Goal: Information Seeking & Learning: Check status

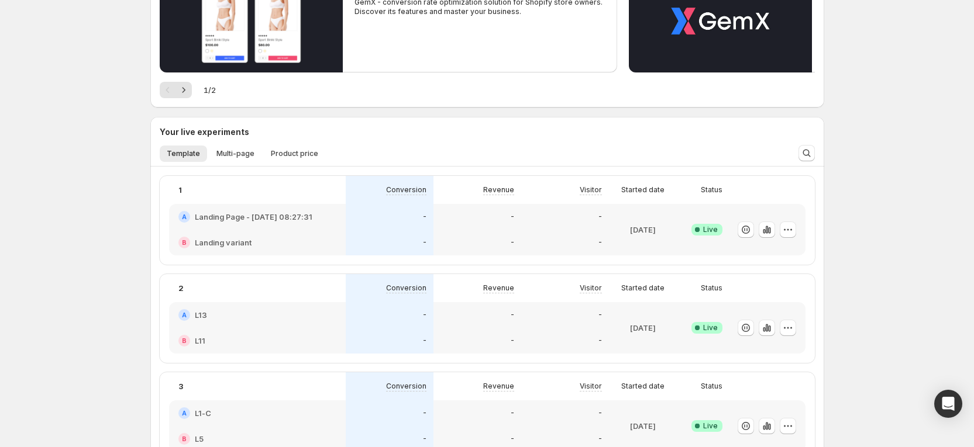
scroll to position [175, 0]
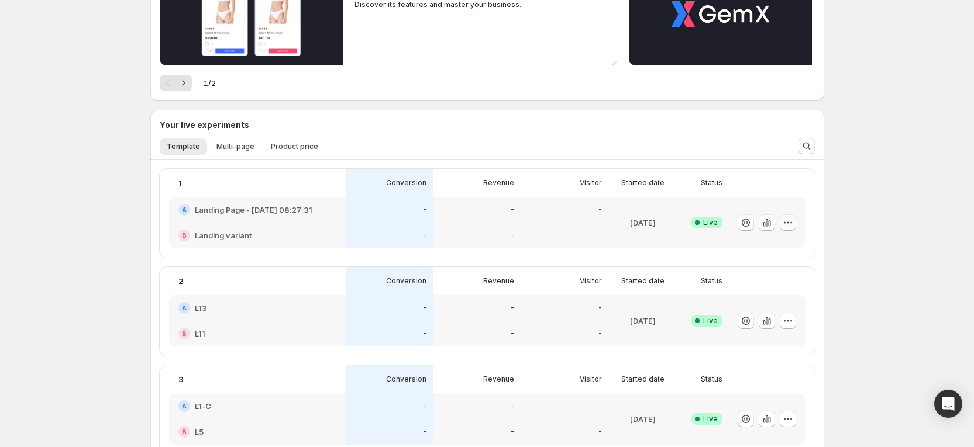
click at [791, 220] on icon "button" at bounding box center [788, 223] width 12 height 12
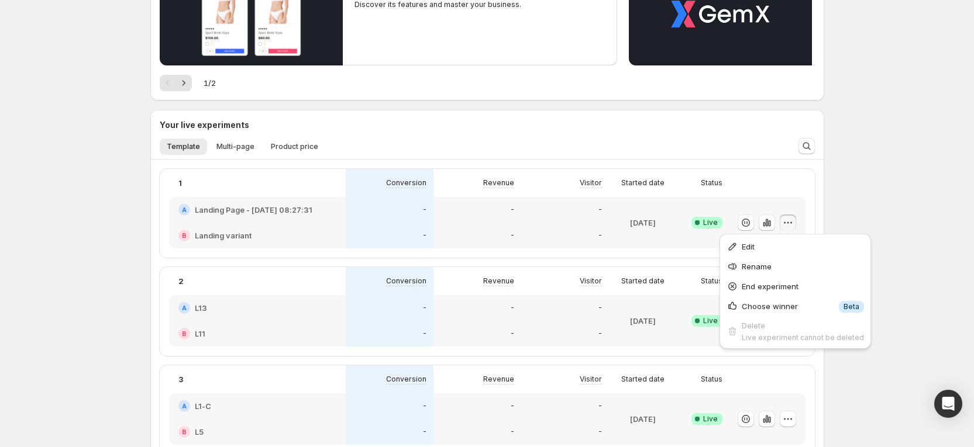
click at [346, 209] on div "A Landing Page - Oct 8, 08:27:31" at bounding box center [257, 210] width 177 height 26
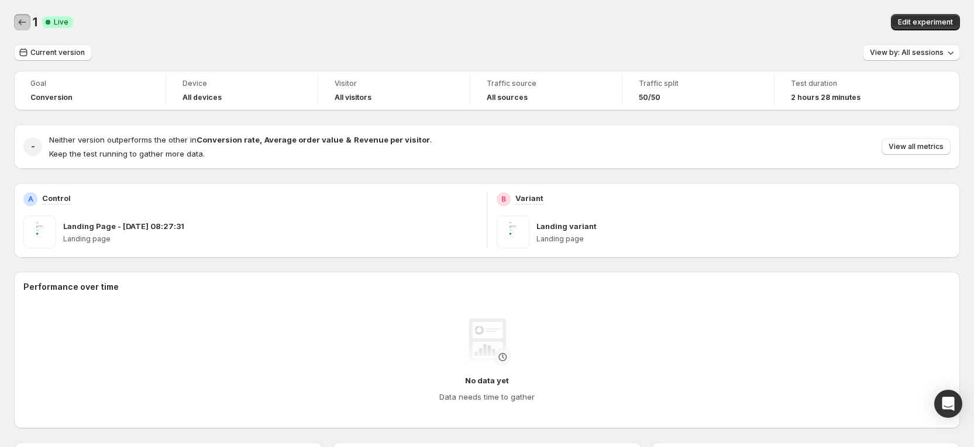
click at [23, 19] on icon "Back" at bounding box center [22, 22] width 12 height 12
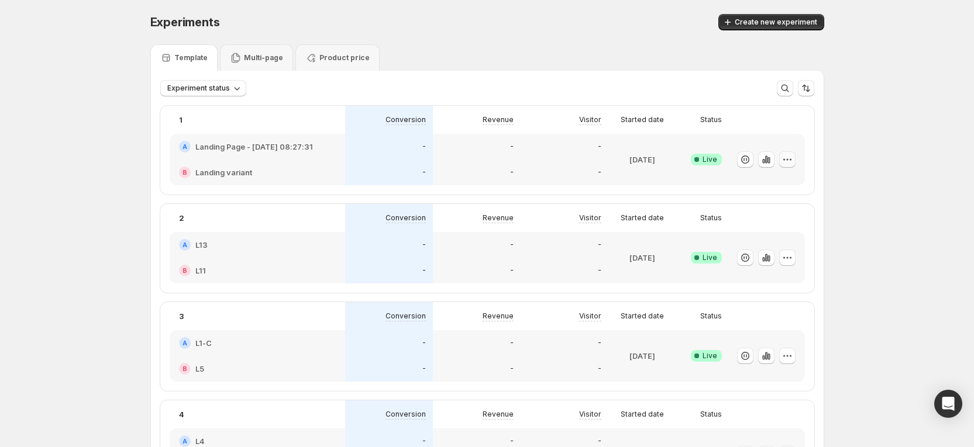
click at [795, 165] on button "button" at bounding box center [787, 159] width 16 height 16
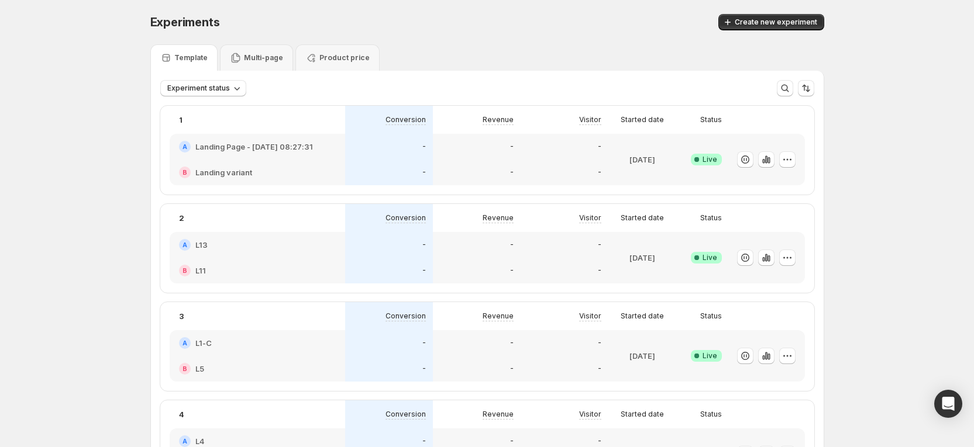
click at [280, 148] on h2 "Landing Page - [DATE] 08:27:31" at bounding box center [254, 147] width 118 height 12
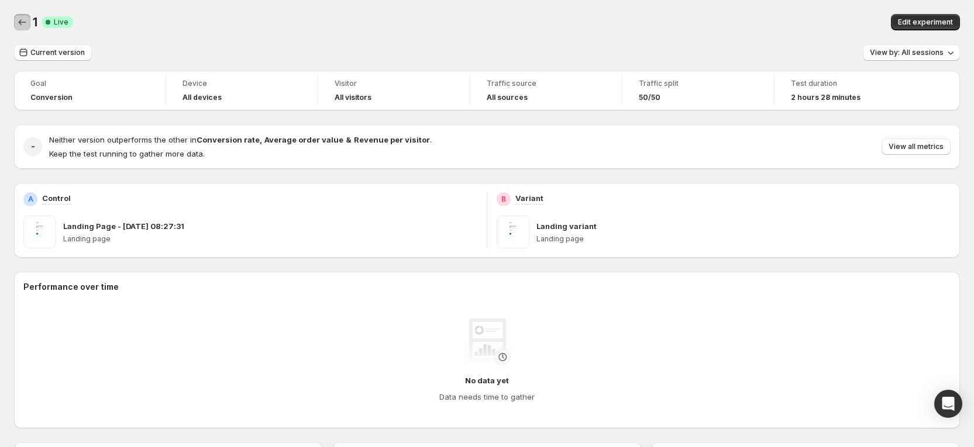
click at [18, 22] on icon "Back" at bounding box center [22, 22] width 12 height 12
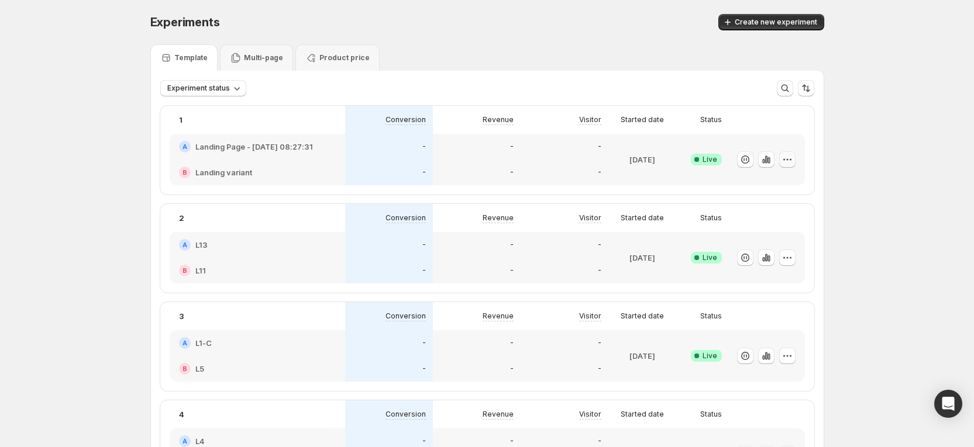
click at [785, 159] on icon "button" at bounding box center [784, 159] width 2 height 2
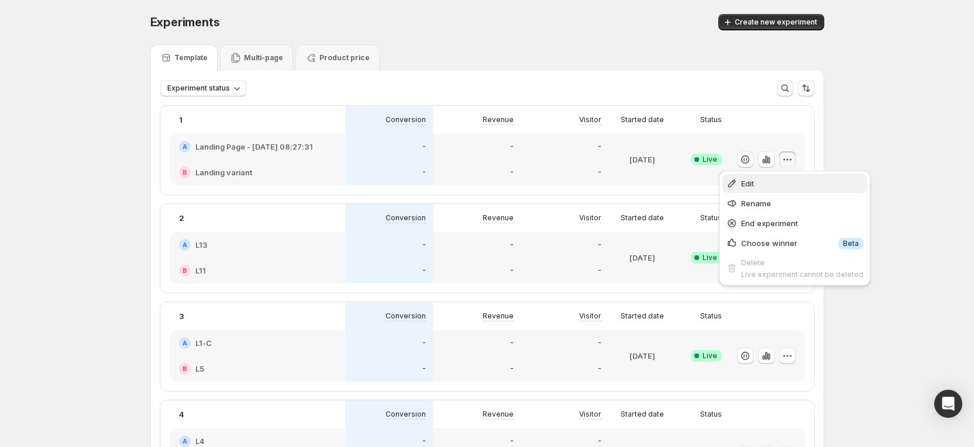
click at [768, 182] on span "Edit" at bounding box center [802, 184] width 122 height 12
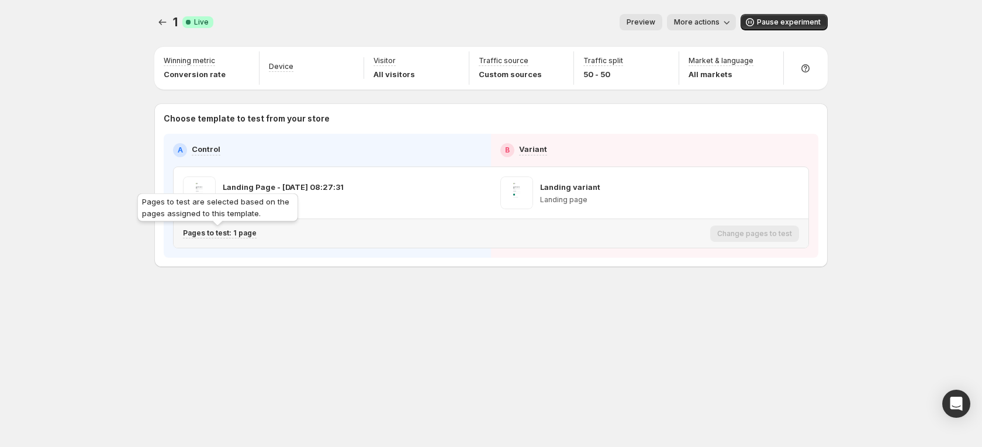
click at [248, 232] on p "Pages to test: 1 page" at bounding box center [220, 233] width 74 height 9
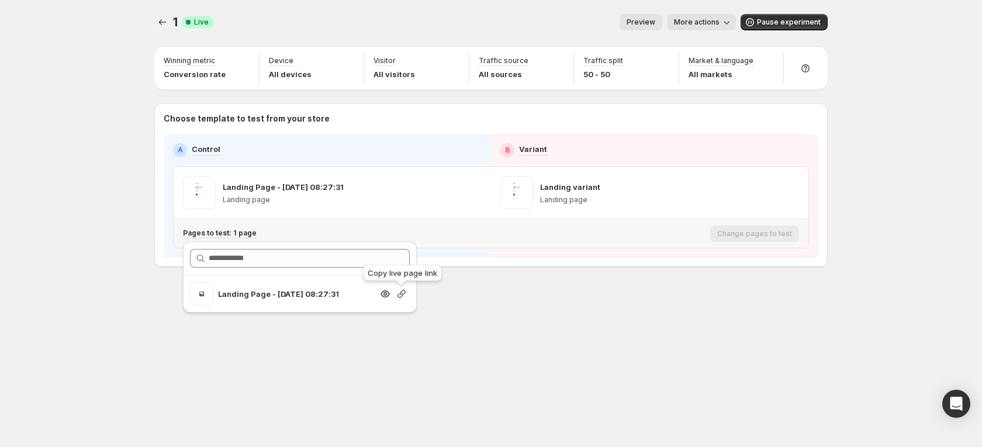
click at [399, 295] on icon "button" at bounding box center [402, 294] width 8 height 8
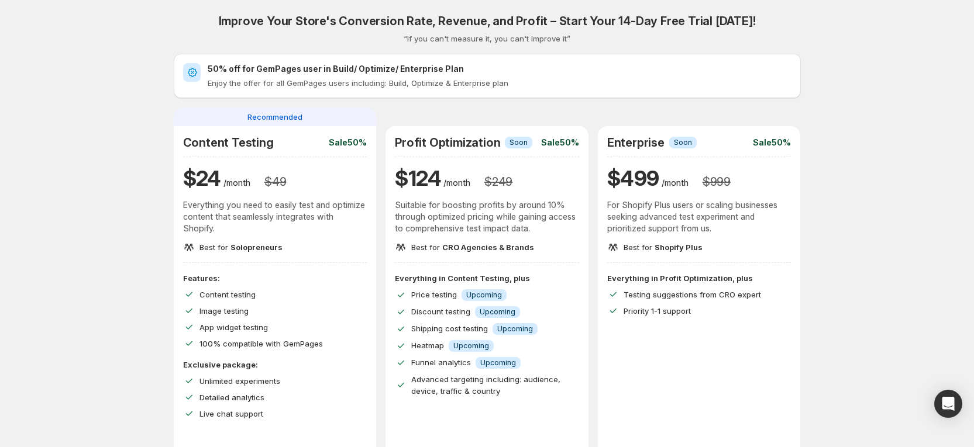
scroll to position [43, 0]
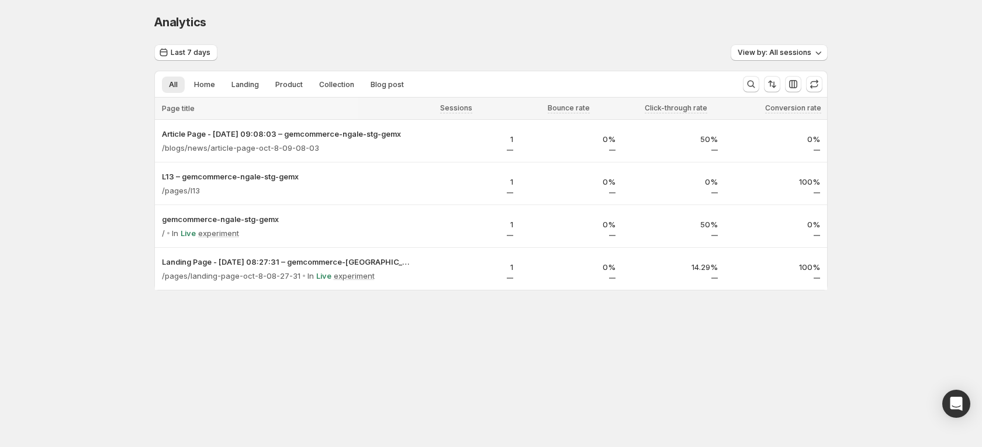
click at [120, 114] on div "Analytics. This page is ready Analytics Last 7 days View by: All sessions All H…" at bounding box center [491, 177] width 982 height 354
drag, startPoint x: 112, startPoint y: 0, endPoint x: 57, endPoint y: 149, distance: 158.4
click at [57, 149] on div "Analytics. This page is ready Analytics Last 7 days View by: All sessions All H…" at bounding box center [491, 177] width 982 height 354
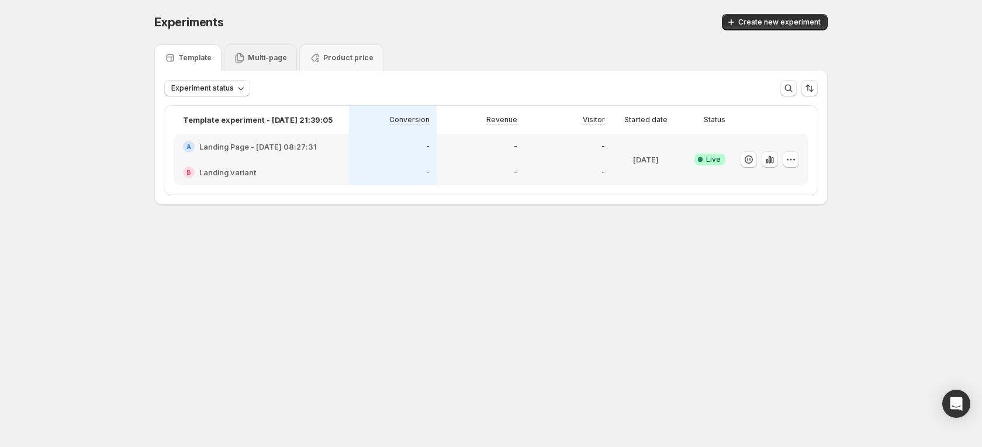
click at [275, 52] on div "Multi-page" at bounding box center [260, 58] width 53 height 12
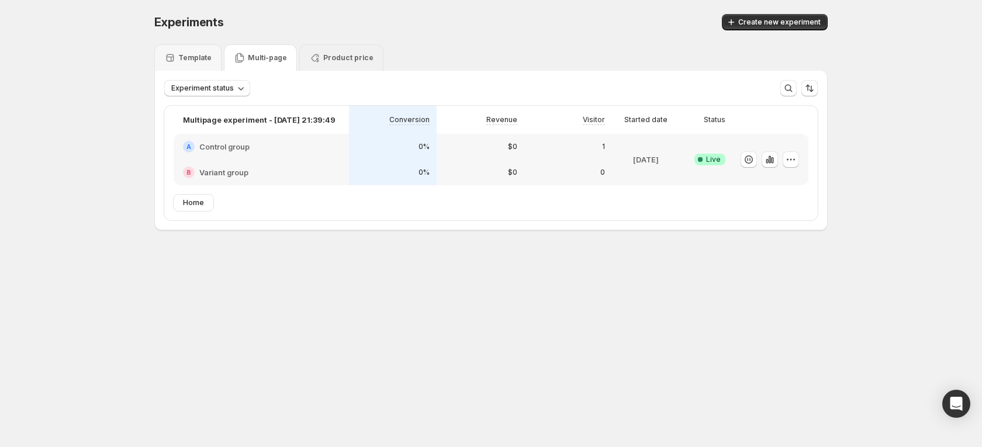
click at [337, 60] on p "Product price" at bounding box center [348, 57] width 50 height 9
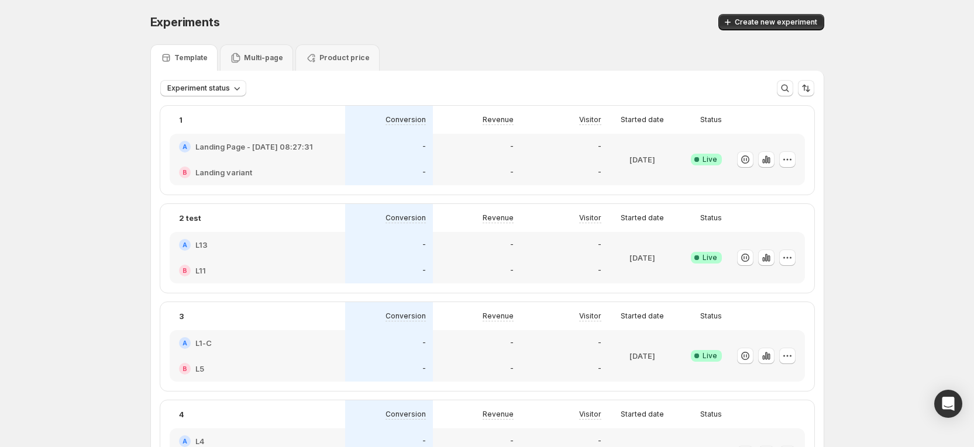
click at [548, 268] on div "-" at bounding box center [564, 271] width 74 height 12
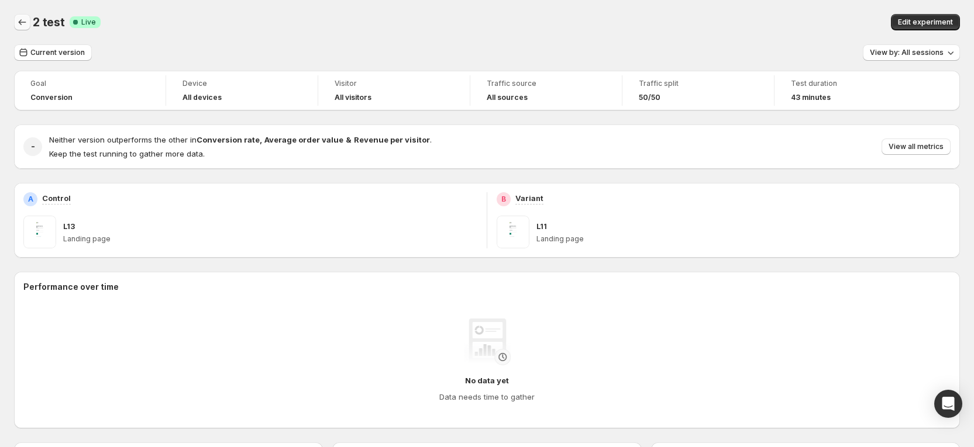
click at [26, 25] on icon "Back" at bounding box center [22, 22] width 12 height 12
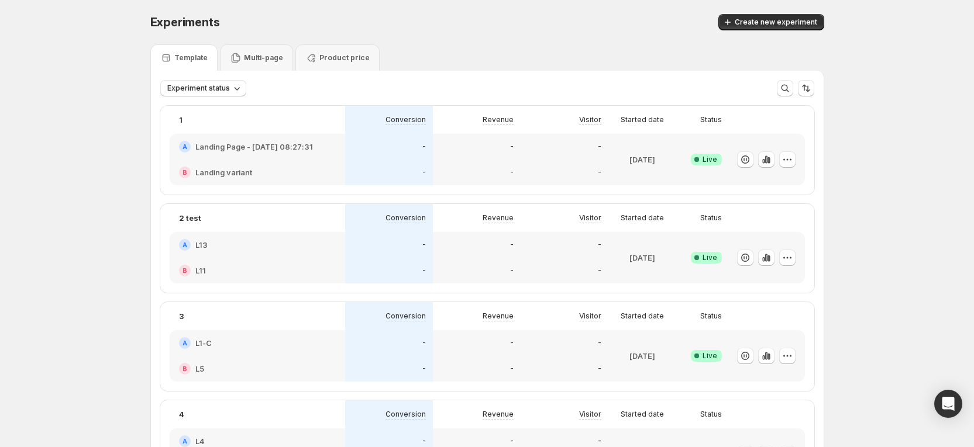
click at [309, 148] on h2 "Landing Page - [DATE] 08:27:31" at bounding box center [254, 147] width 118 height 12
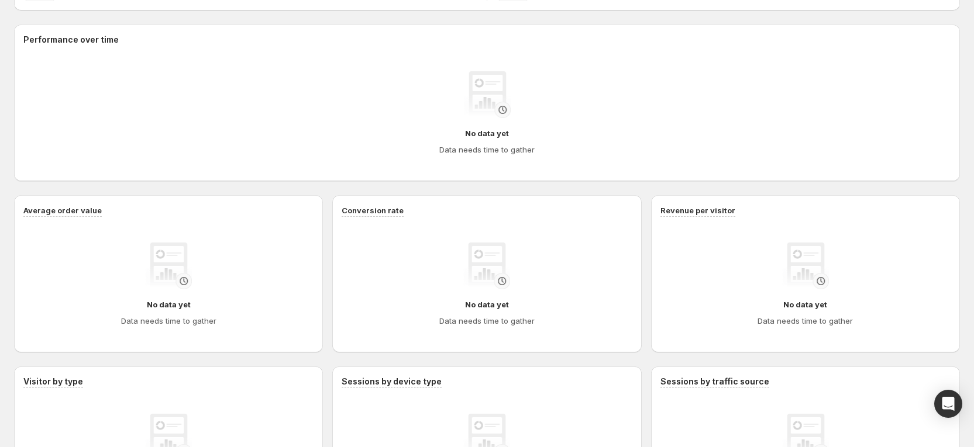
scroll to position [36, 0]
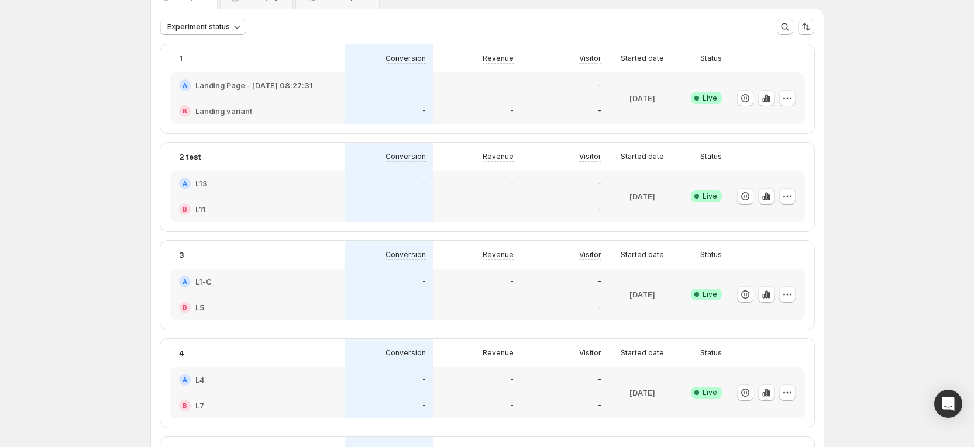
scroll to position [88, 0]
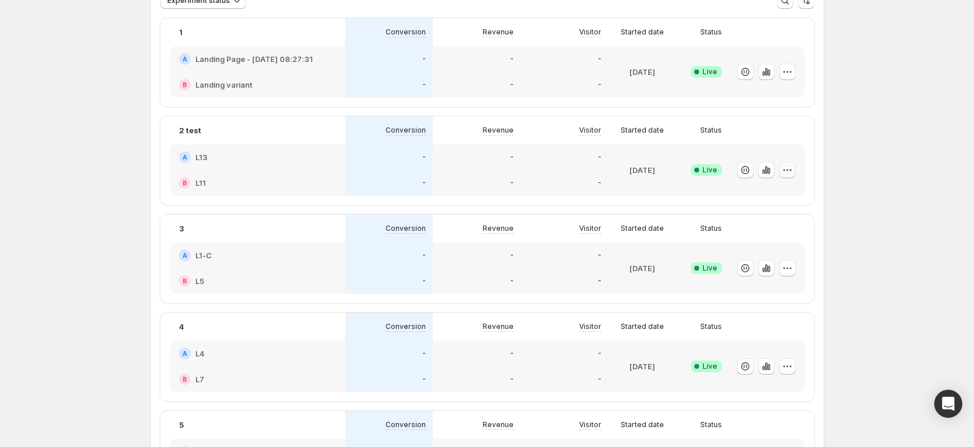
click at [793, 168] on icon "button" at bounding box center [787, 170] width 12 height 12
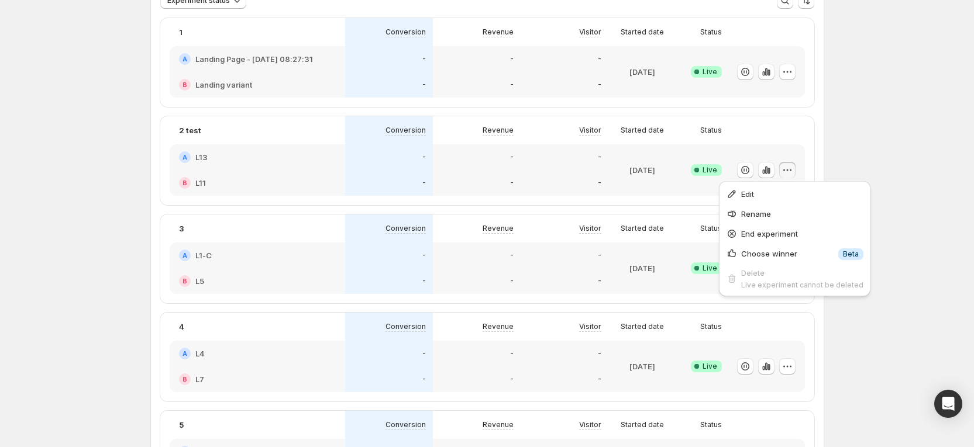
click at [532, 173] on div "-" at bounding box center [564, 183] width 88 height 26
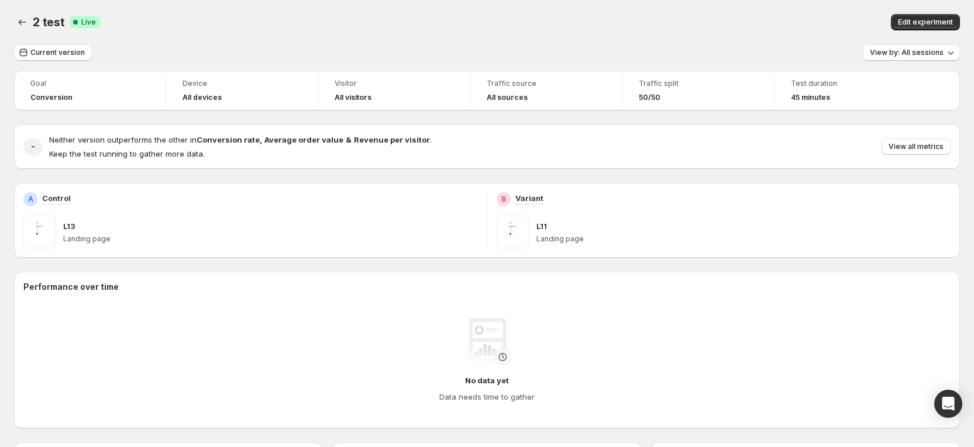
click at [105, 240] on p "Landing page" at bounding box center [270, 238] width 414 height 9
click at [90, 237] on p "Landing page" at bounding box center [270, 238] width 414 height 9
click at [22, 20] on icon "Back" at bounding box center [22, 22] width 12 height 12
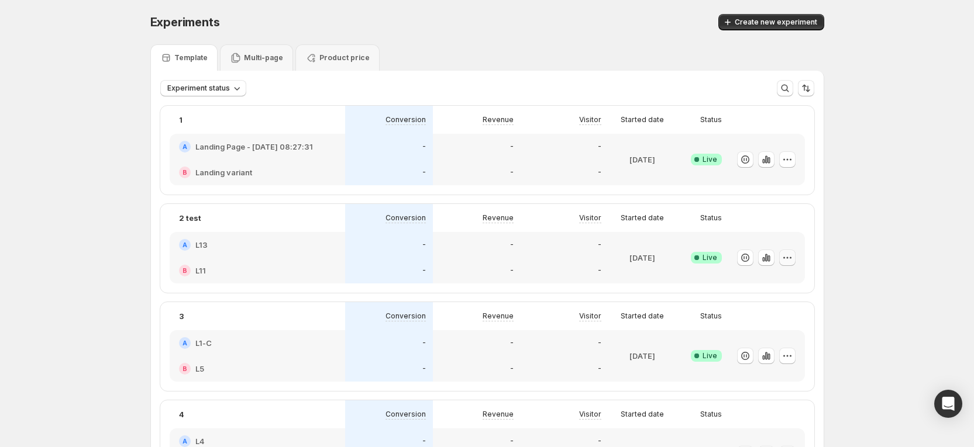
click at [793, 258] on icon "button" at bounding box center [787, 258] width 12 height 12
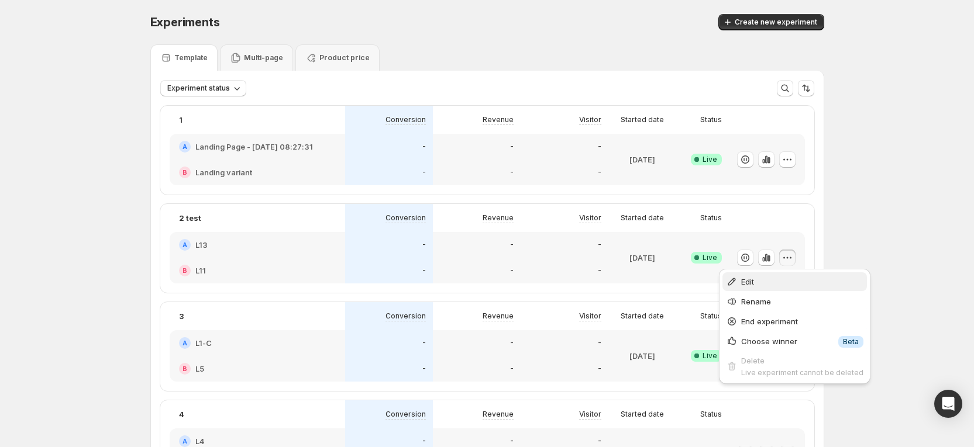
click at [766, 288] on button "Edit" at bounding box center [794, 281] width 144 height 19
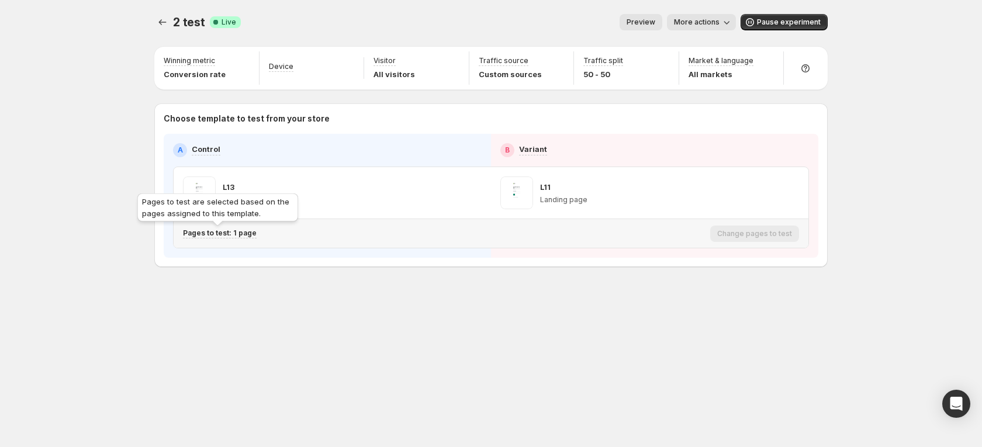
click at [207, 235] on p "Pages to test: 1 page" at bounding box center [220, 233] width 74 height 9
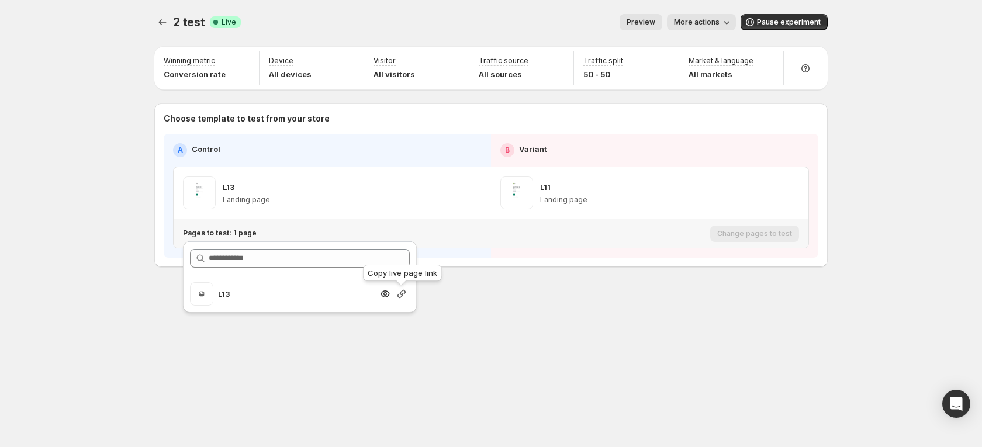
click at [398, 296] on icon "button" at bounding box center [402, 294] width 12 height 12
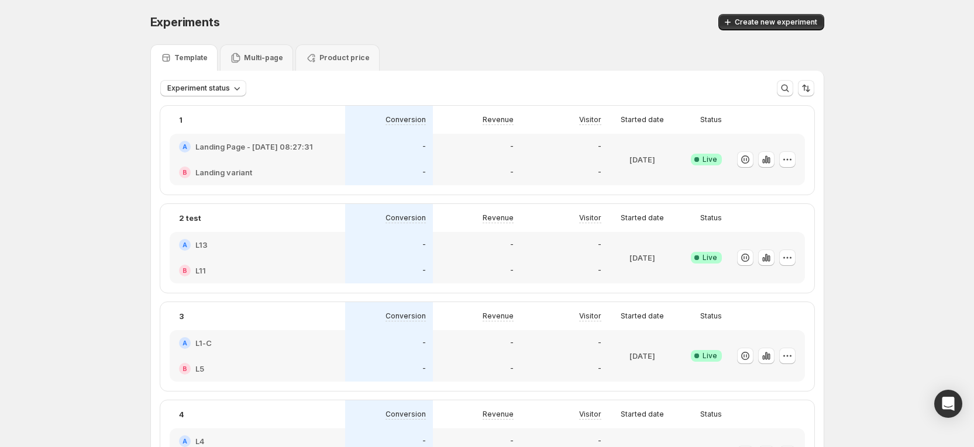
scroll to position [88, 0]
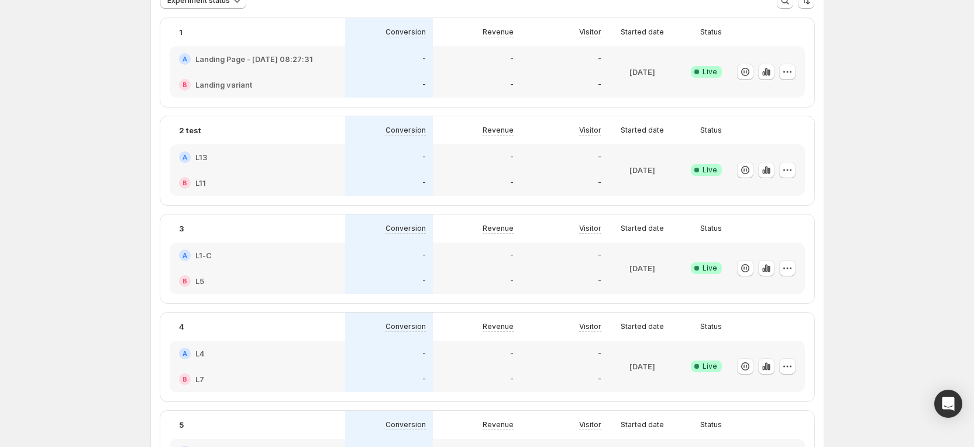
click at [329, 161] on div "A L13" at bounding box center [257, 157] width 157 height 12
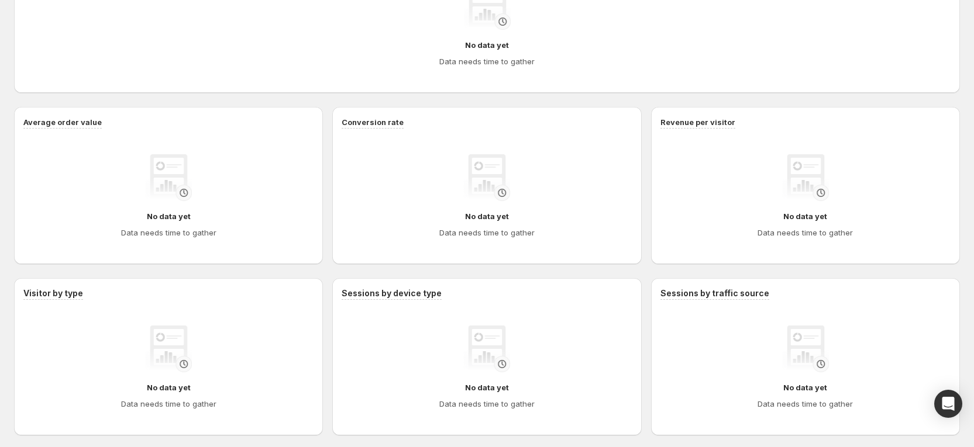
scroll to position [387, 0]
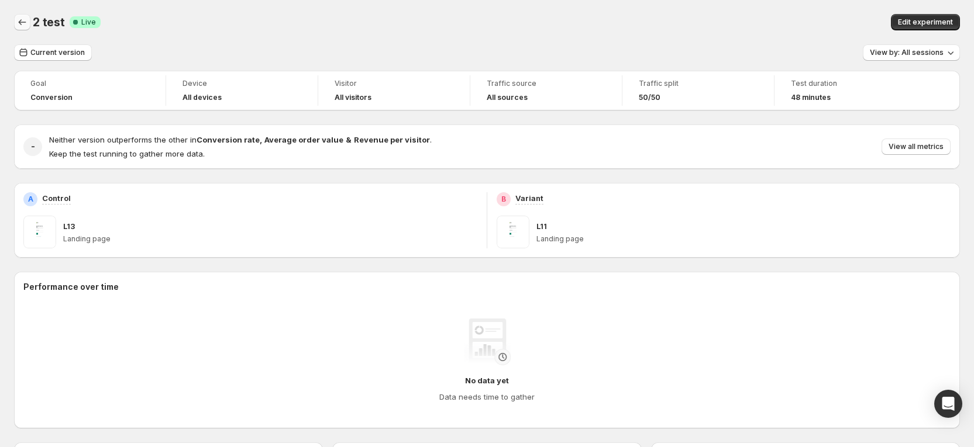
click at [19, 20] on icon "Back" at bounding box center [22, 22] width 12 height 12
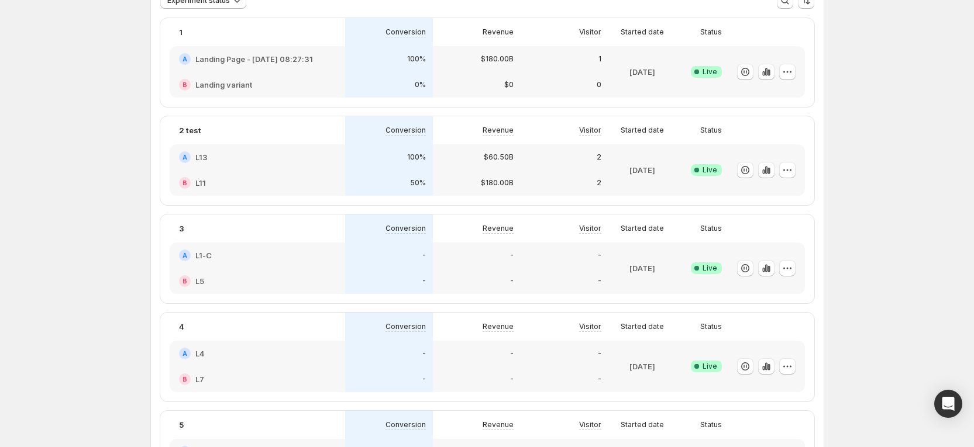
click at [534, 151] on div "2" at bounding box center [564, 157] width 74 height 12
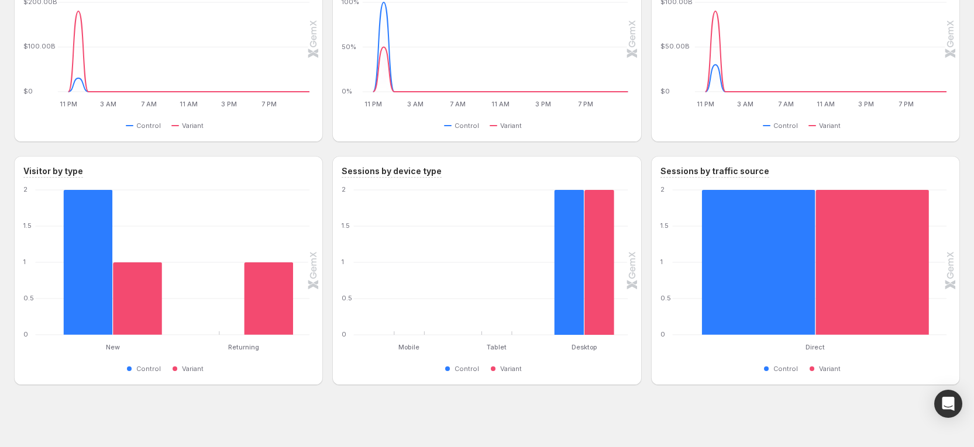
scroll to position [445, 0]
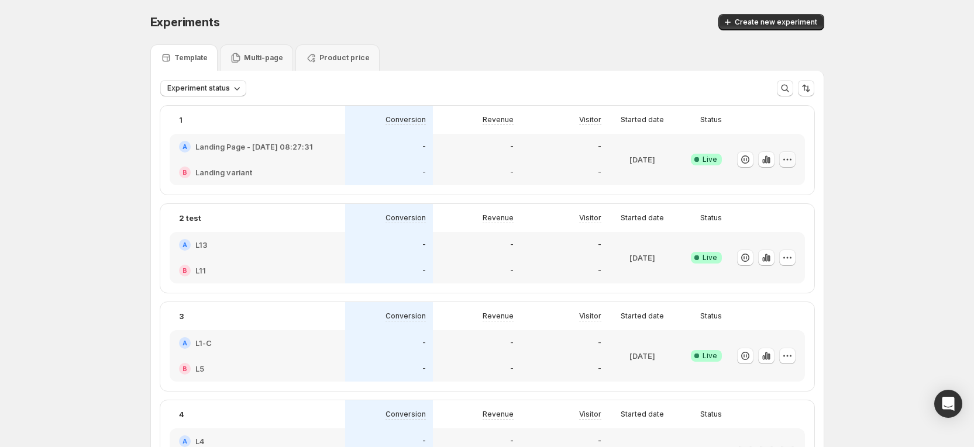
click at [792, 158] on icon "button" at bounding box center [787, 160] width 12 height 12
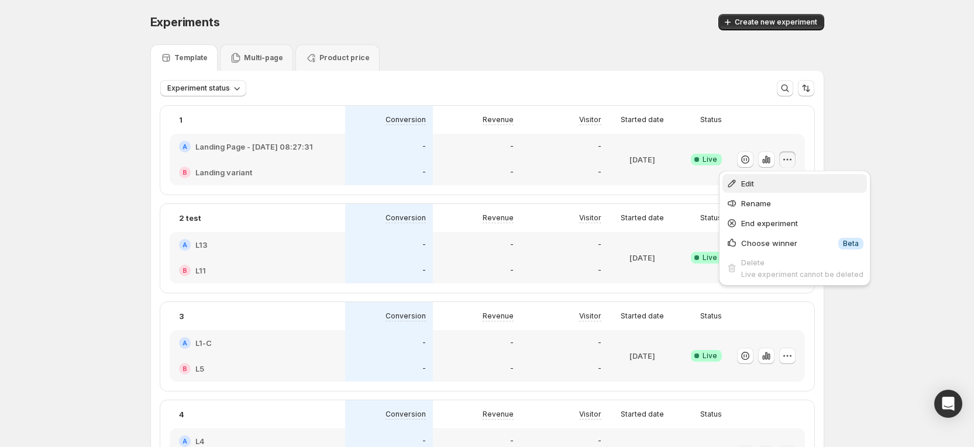
click at [768, 180] on span "Edit" at bounding box center [802, 184] width 122 height 12
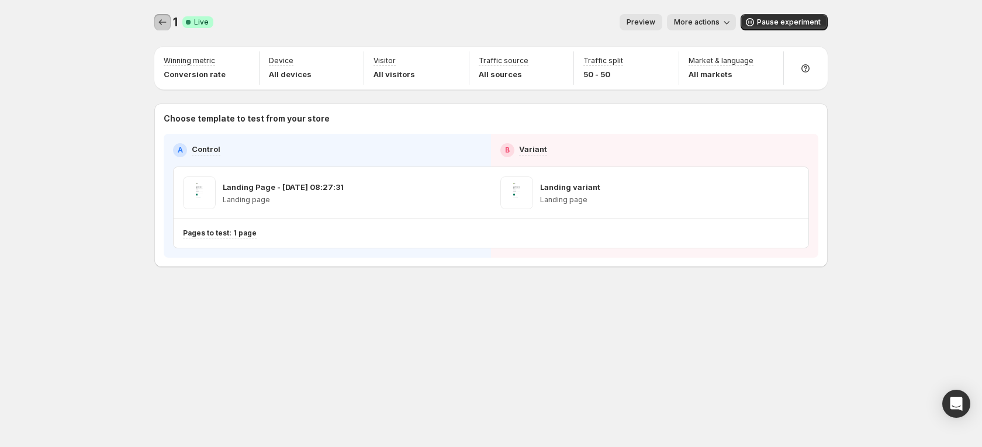
click at [166, 25] on icon "Experiments" at bounding box center [163, 22] width 12 height 12
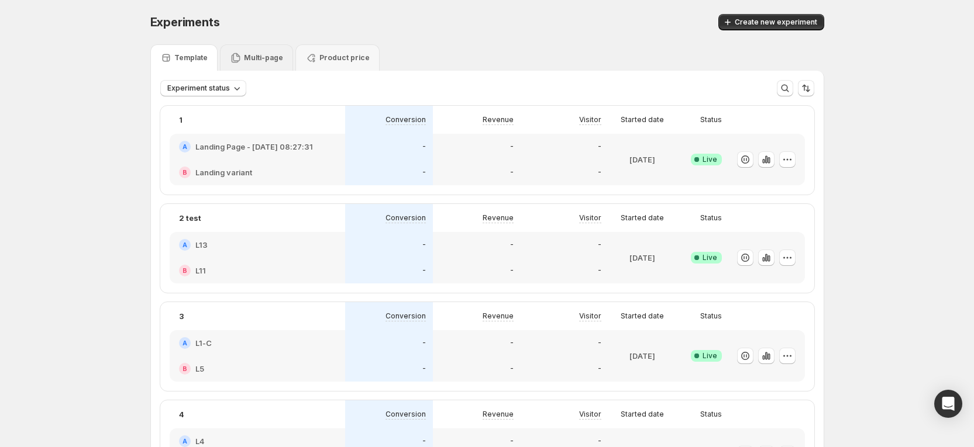
click at [285, 60] on div "Multi-page" at bounding box center [256, 57] width 73 height 26
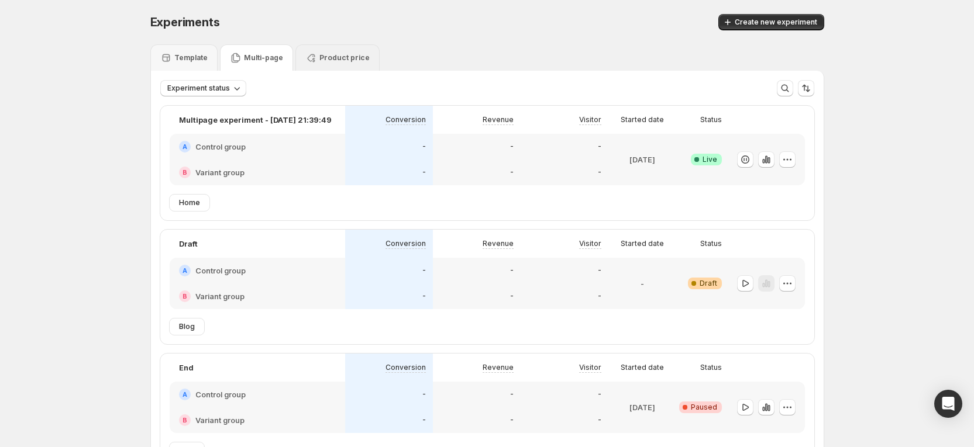
click at [345, 61] on p "Product price" at bounding box center [344, 57] width 50 height 9
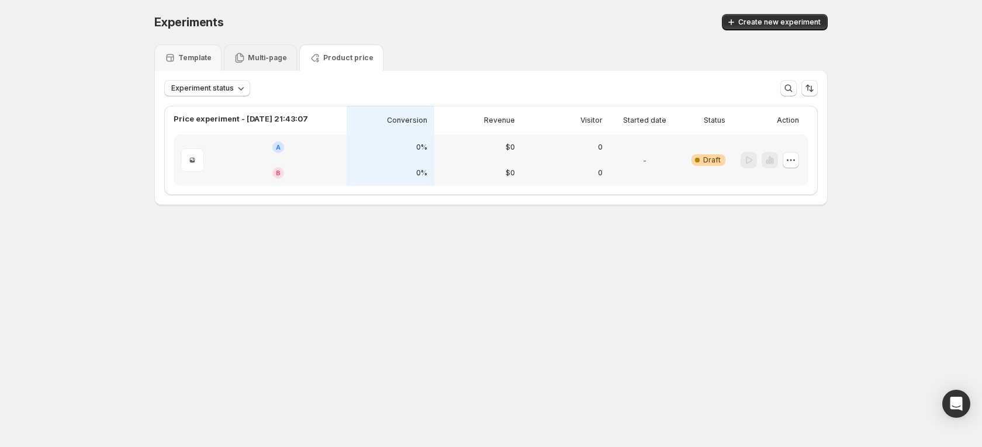
click at [250, 56] on p "Multi-page" at bounding box center [267, 57] width 39 height 9
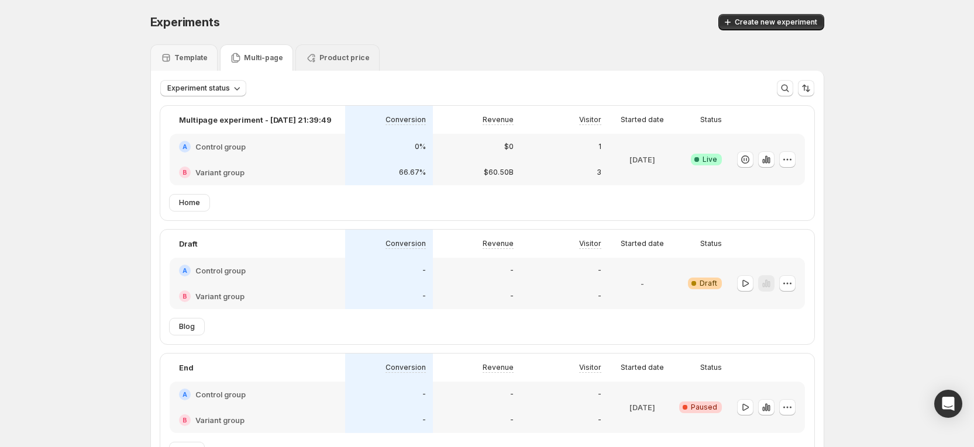
click at [327, 54] on p "Product price" at bounding box center [344, 57] width 50 height 9
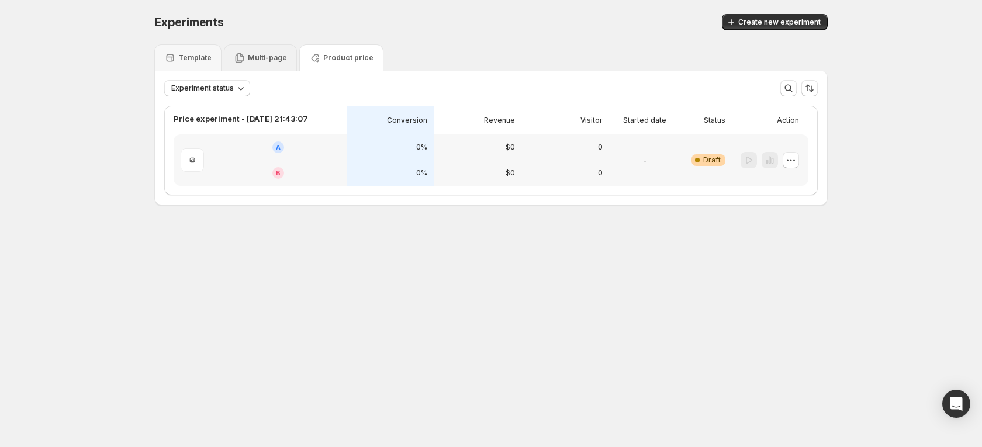
click at [265, 57] on p "Multi-page" at bounding box center [267, 57] width 39 height 9
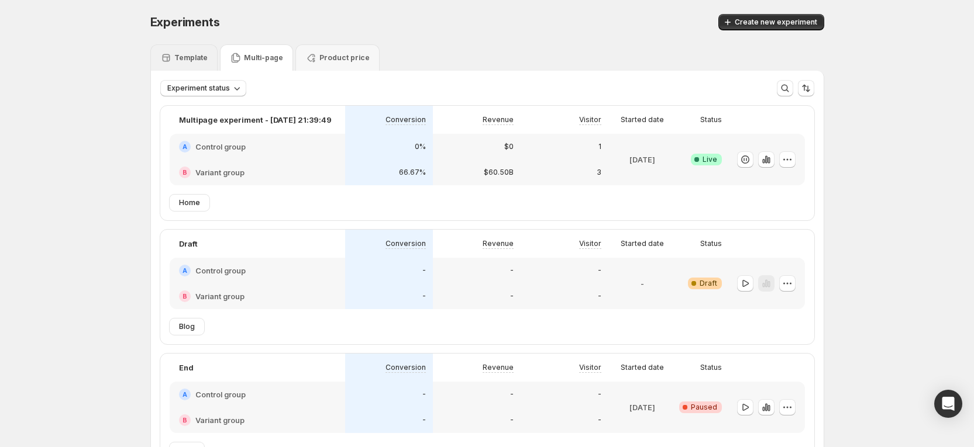
click at [200, 61] on p "Template" at bounding box center [190, 57] width 33 height 9
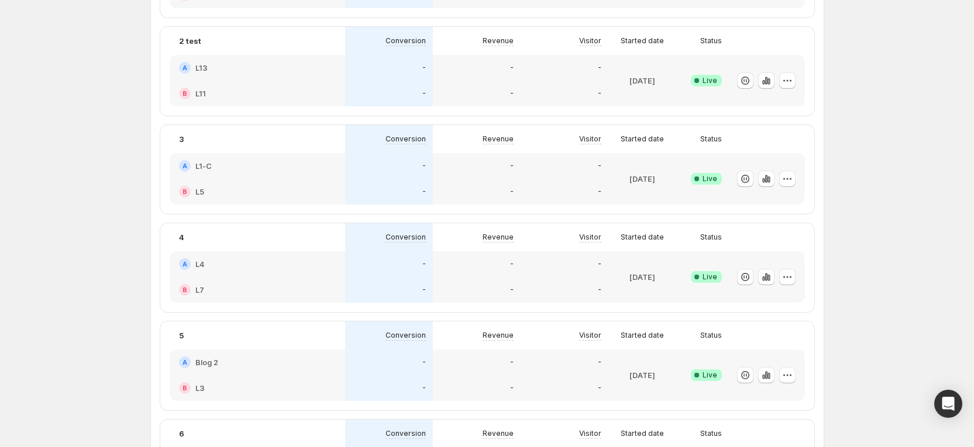
scroll to position [133, 0]
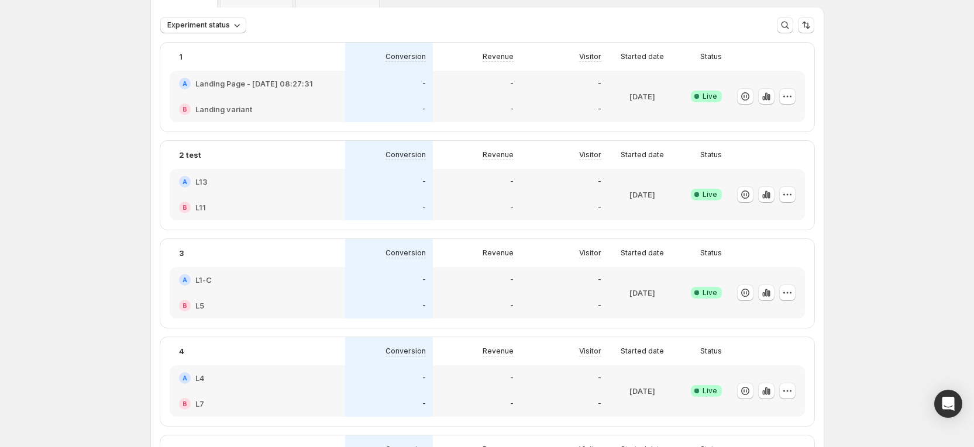
scroll to position [88, 0]
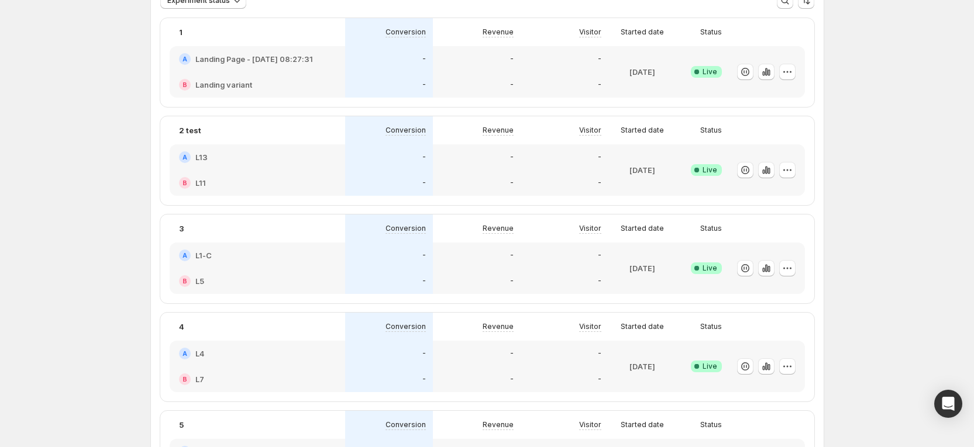
drag, startPoint x: 934, startPoint y: 162, endPoint x: 937, endPoint y: 175, distance: 13.8
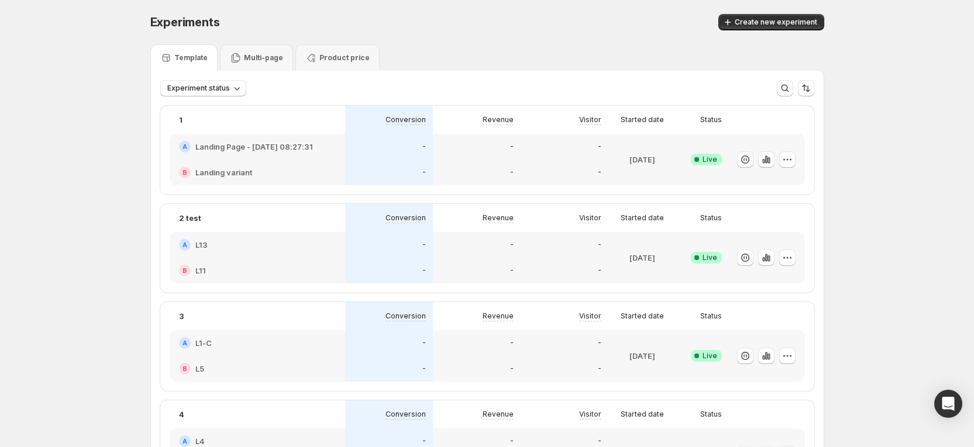
drag, startPoint x: 905, startPoint y: 171, endPoint x: 871, endPoint y: 174, distance: 33.4
click at [382, 237] on div "-" at bounding box center [389, 245] width 88 height 26
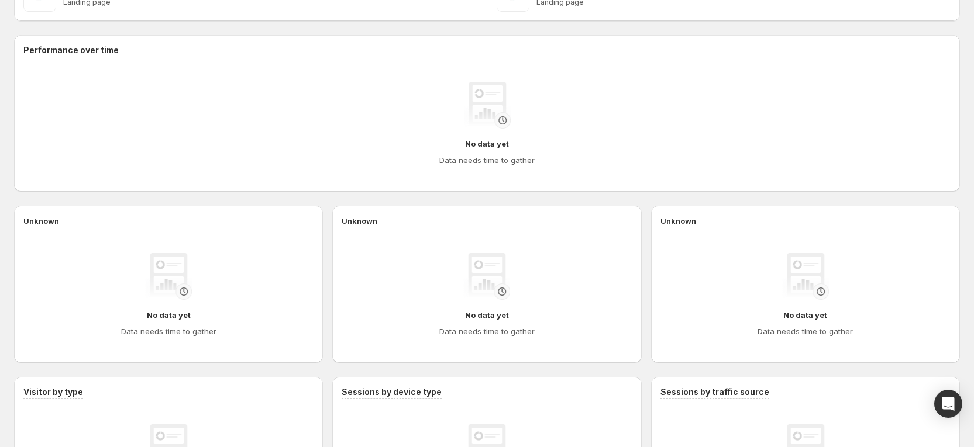
scroll to position [263, 0]
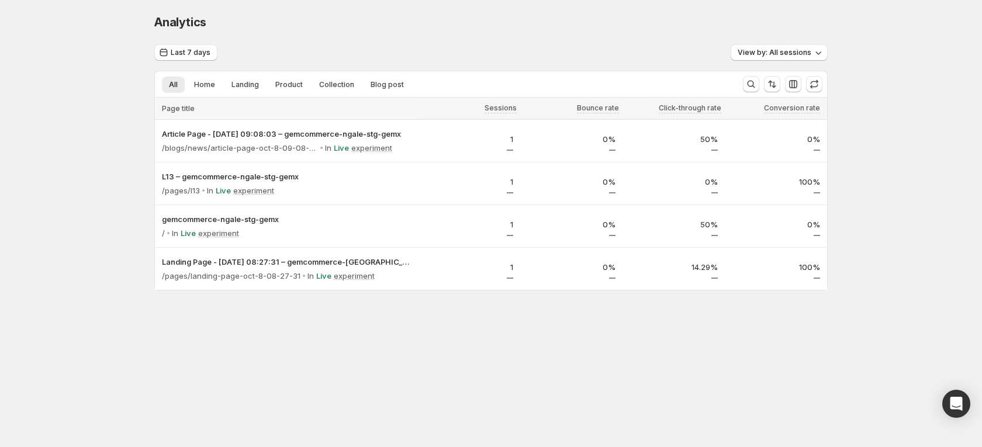
click at [713, 333] on div "Analytics. This page is ready Analytics Last 7 days View by: All sessions All H…" at bounding box center [491, 177] width 702 height 354
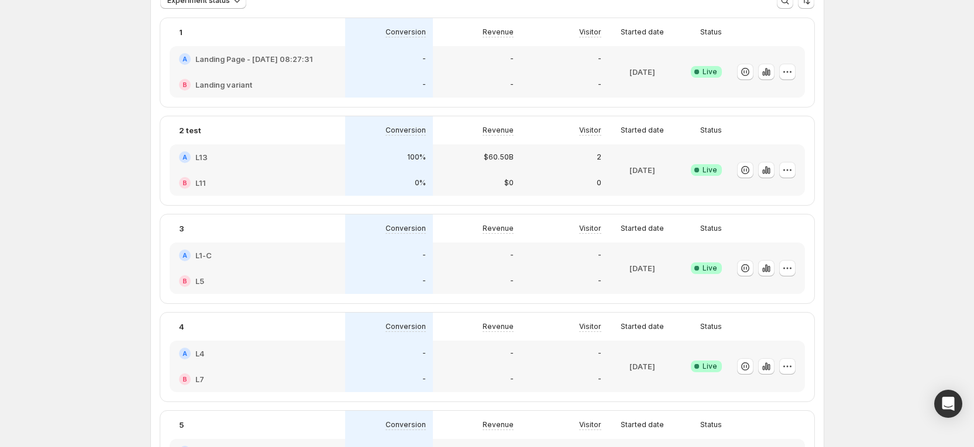
drag, startPoint x: 890, startPoint y: 189, endPoint x: 882, endPoint y: 189, distance: 7.6
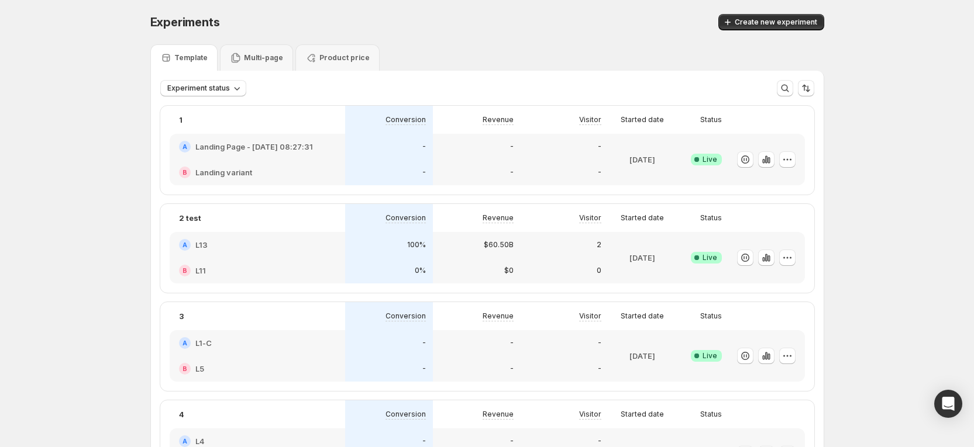
scroll to position [88, 0]
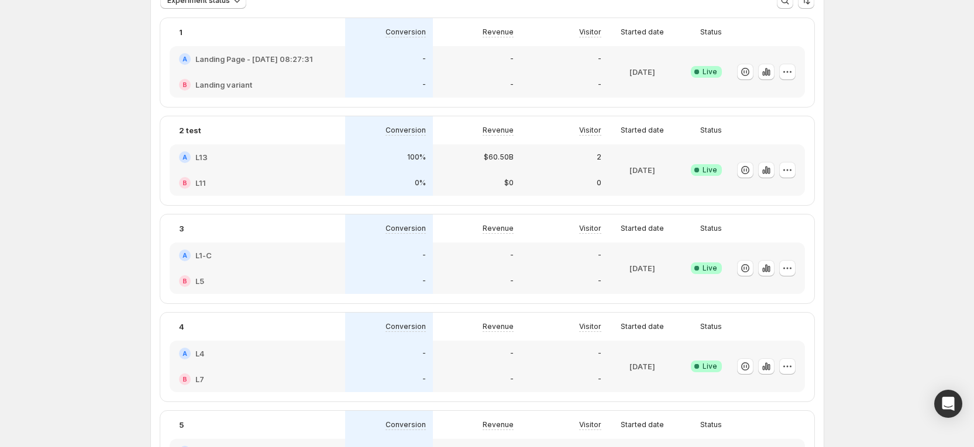
click at [386, 158] on div "100%" at bounding box center [389, 157] width 74 height 12
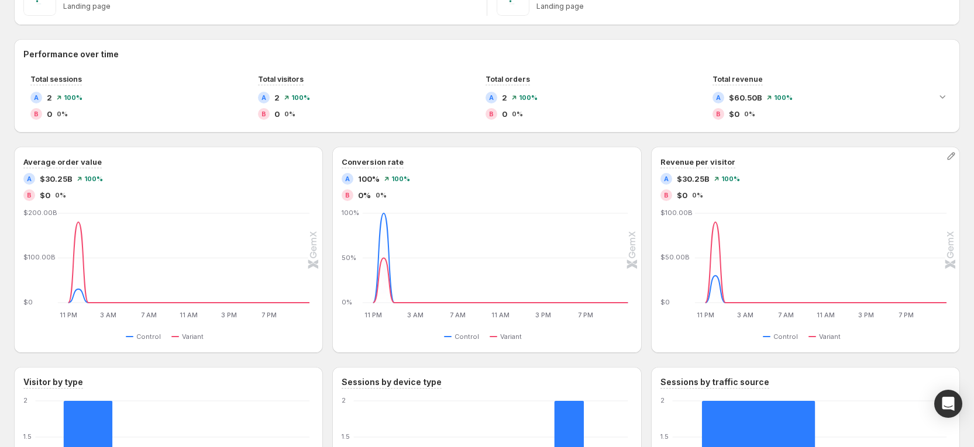
scroll to position [222, 0]
